Goal: Check status: Check status

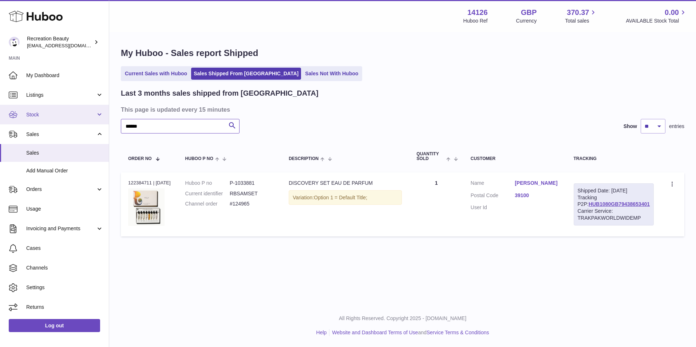
drag, startPoint x: 149, startPoint y: 125, endPoint x: 95, endPoint y: 116, distance: 54.9
click at [95, 116] on div "Huboo Recreation Beauty [EMAIL_ADDRESS][DOMAIN_NAME] Main My Dashboard Listings…" at bounding box center [348, 173] width 696 height 347
paste input "text"
type input "******"
click at [600, 207] on link "HUB1080GB79438653401" at bounding box center [619, 204] width 61 height 6
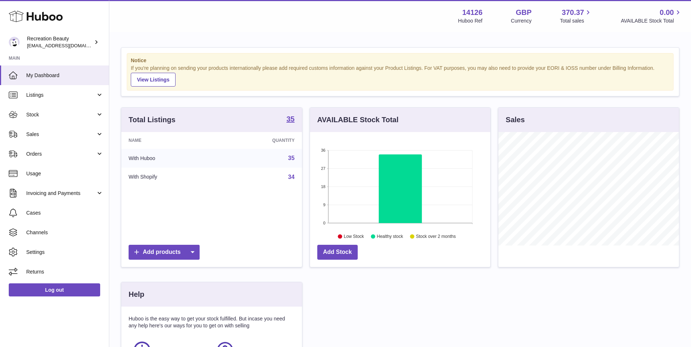
scroll to position [114, 180]
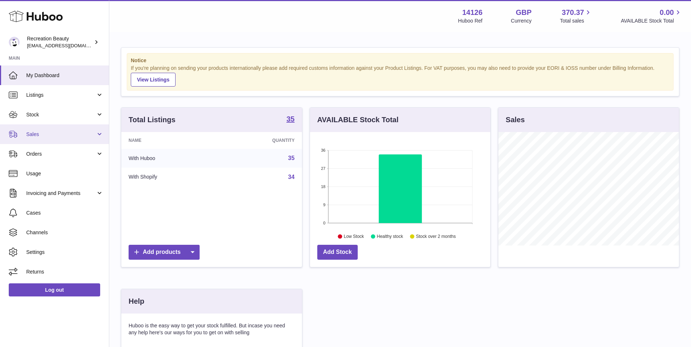
click at [68, 125] on link "Sales" at bounding box center [54, 135] width 109 height 20
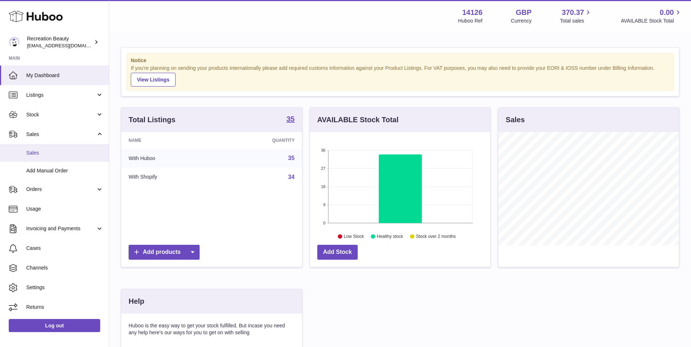
click at [53, 154] on span "Sales" at bounding box center [64, 153] width 77 height 7
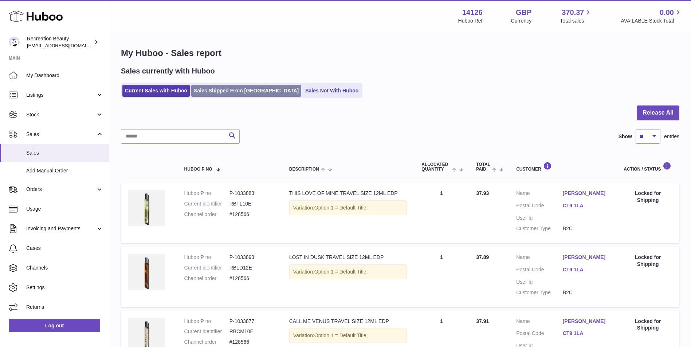
click at [235, 94] on link "Sales Shipped From [GEOGRAPHIC_DATA]" at bounding box center [246, 91] width 110 height 12
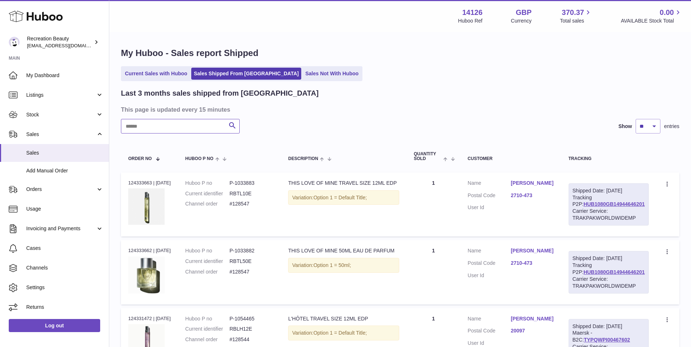
click at [204, 124] on input "text" at bounding box center [180, 126] width 119 height 15
paste input "******"
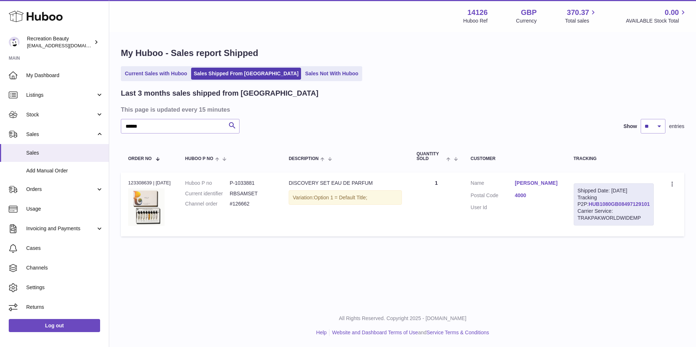
click at [603, 207] on link "HUB1080GB08497129101" at bounding box center [619, 204] width 61 height 6
click at [395, 237] on td "Description DISCOVERY SET EAU DE PARFUM Variation: Option 1 = Default Title;" at bounding box center [345, 205] width 128 height 64
click at [606, 207] on link "HUB1080GB08497129101" at bounding box center [619, 204] width 61 height 6
drag, startPoint x: 153, startPoint y: 129, endPoint x: 95, endPoint y: 127, distance: 57.6
click at [95, 127] on div "Huboo Recreation Beauty customercare@recreationbeauty.com Main My Dashboard Lis…" at bounding box center [348, 173] width 696 height 347
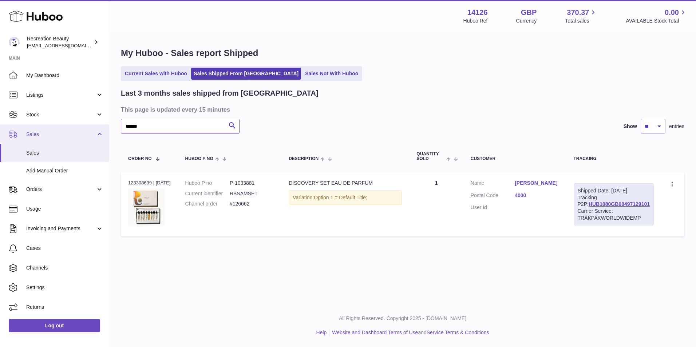
paste input "text"
type input "******"
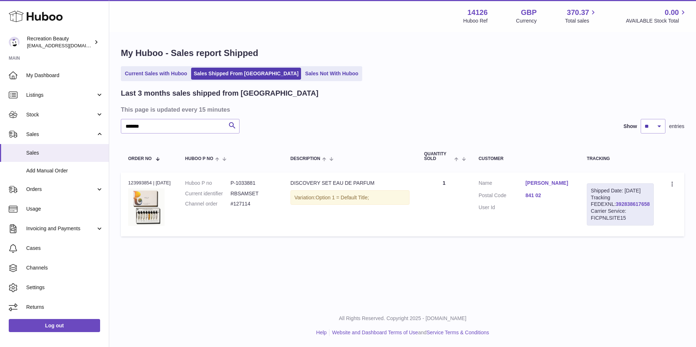
click at [616, 207] on link "392838617658" at bounding box center [633, 204] width 34 height 6
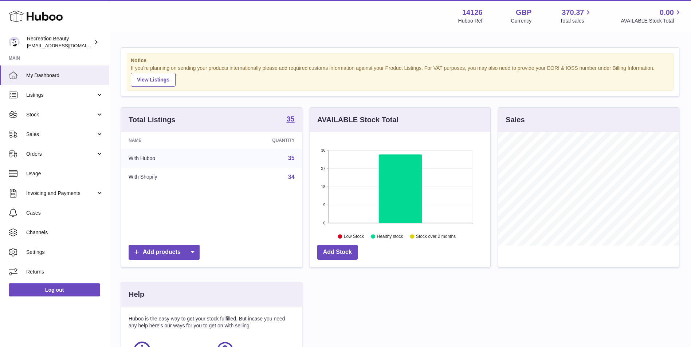
scroll to position [114, 180]
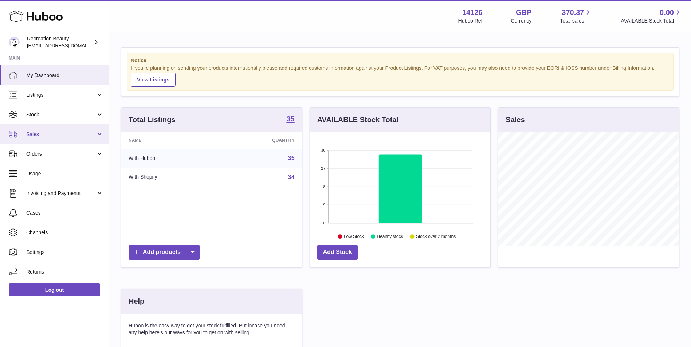
click at [60, 135] on span "Sales" at bounding box center [61, 134] width 70 height 7
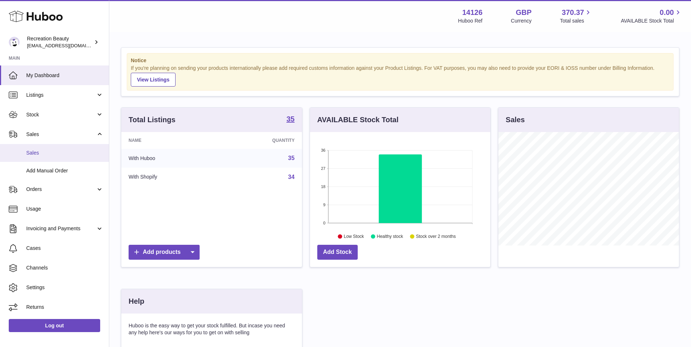
click at [55, 158] on link "Sales" at bounding box center [54, 153] width 109 height 18
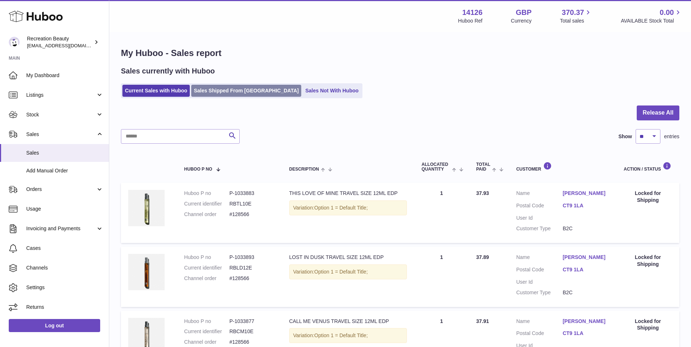
click at [230, 88] on link "Sales Shipped From [GEOGRAPHIC_DATA]" at bounding box center [246, 91] width 110 height 12
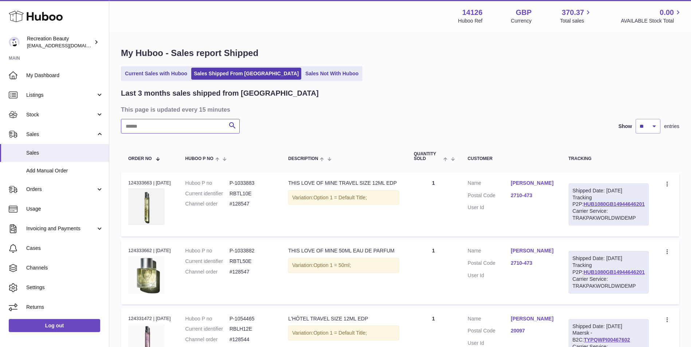
click at [137, 125] on input "text" at bounding box center [180, 126] width 119 height 15
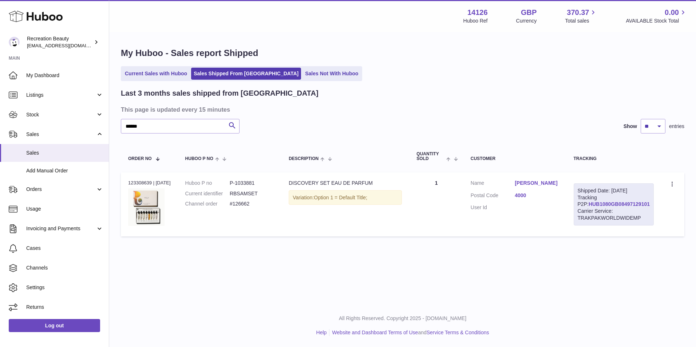
click at [607, 207] on link "HUB1080GB08497129101" at bounding box center [619, 204] width 61 height 6
drag, startPoint x: 150, startPoint y: 125, endPoint x: 79, endPoint y: 113, distance: 72.4
click at [79, 113] on div "Huboo Recreation Beauty customercare@recreationbeauty.com Main My Dashboard Lis…" at bounding box center [348, 173] width 696 height 347
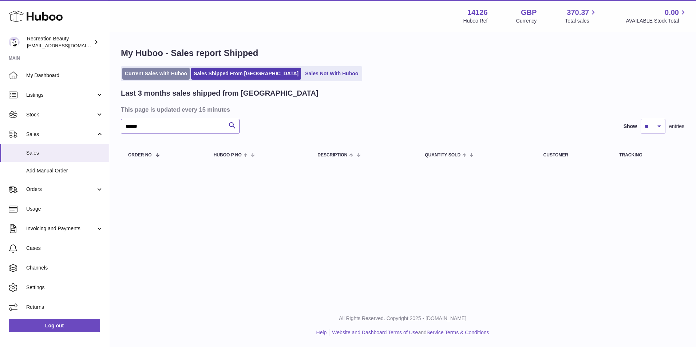
type input "******"
click at [161, 75] on link "Current Sales with Huboo" at bounding box center [155, 74] width 67 height 12
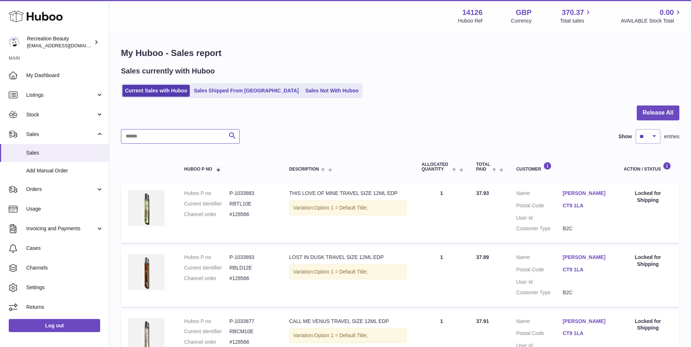
click at [156, 142] on input "text" at bounding box center [180, 136] width 119 height 15
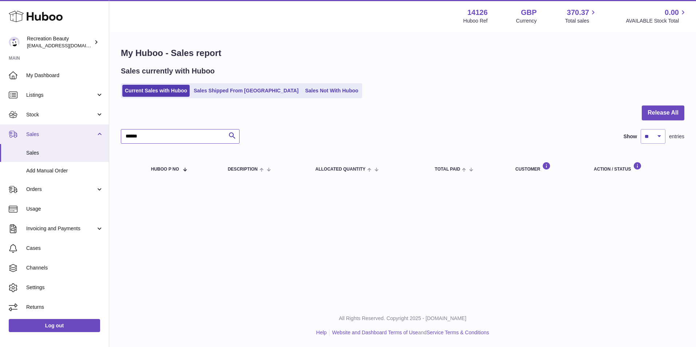
drag, startPoint x: 151, startPoint y: 137, endPoint x: 80, endPoint y: 129, distance: 71.5
click at [80, 129] on div "Huboo Recreation Beauty [EMAIL_ADDRESS][DOMAIN_NAME] Main My Dashboard Listings…" at bounding box center [348, 173] width 696 height 347
type input "******"
